Goal: Download file/media

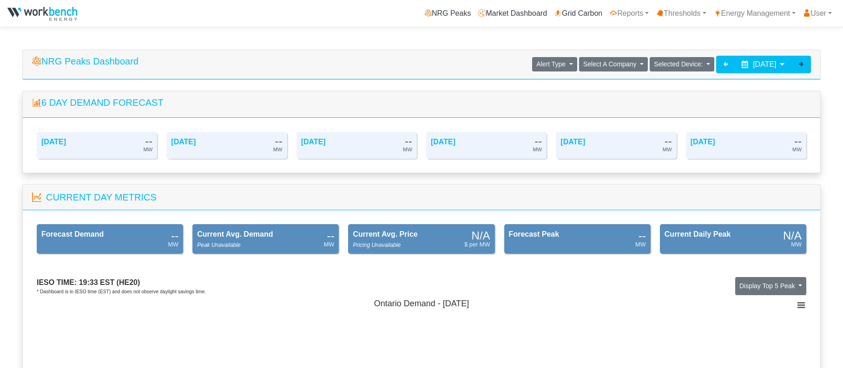
click at [804, 61] on div at bounding box center [801, 65] width 20 height 18
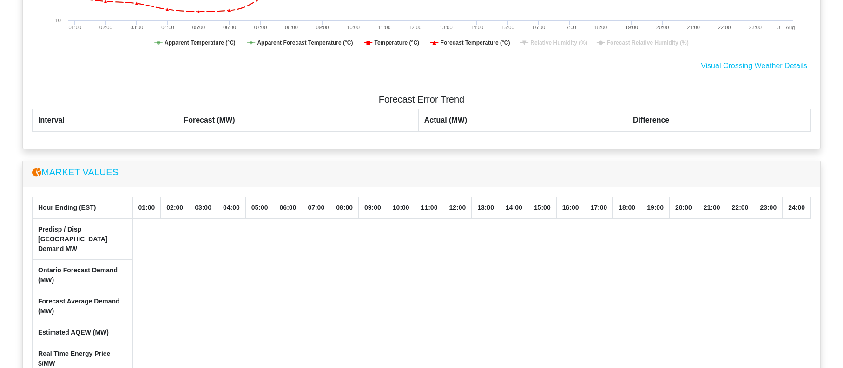
scroll to position [836, 0]
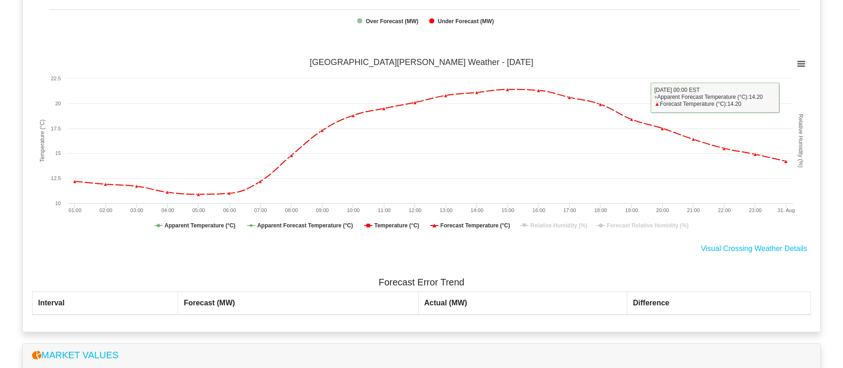
click at [794, 61] on rect at bounding box center [421, 147] width 779 height 186
click at [799, 63] on icon at bounding box center [801, 64] width 7 height 5
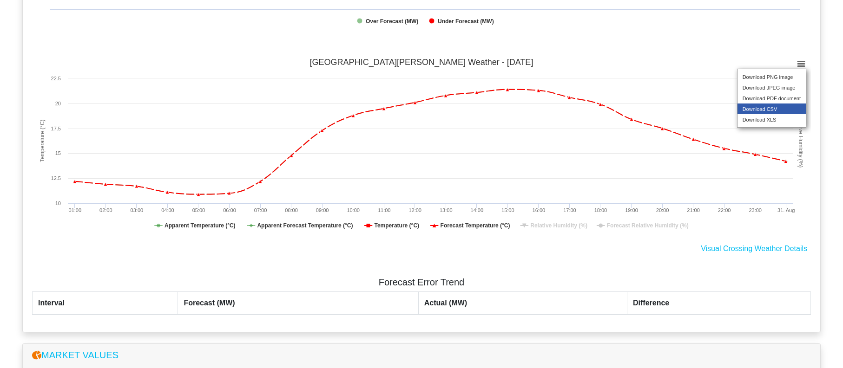
click at [777, 114] on li "Download CSV" at bounding box center [771, 109] width 68 height 11
